Goal: Complete application form

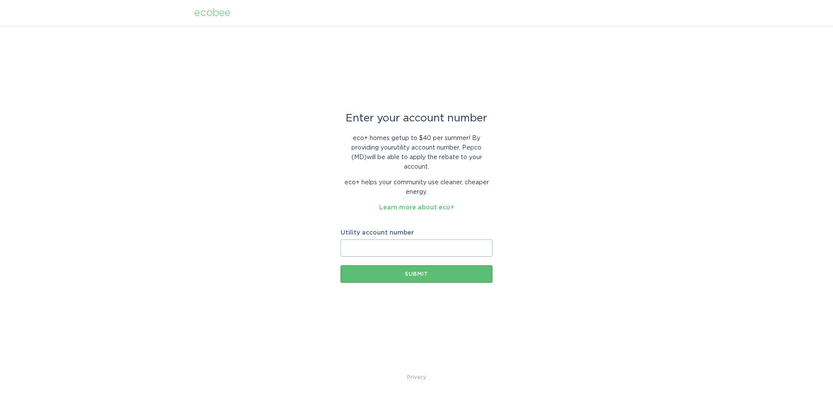
click at [358, 256] on input "Utility account number" at bounding box center [417, 247] width 152 height 17
paste input "55040369864"
type input "55040369864"
click at [359, 268] on button "Submit" at bounding box center [417, 273] width 152 height 17
